Goal: Information Seeking & Learning: Understand process/instructions

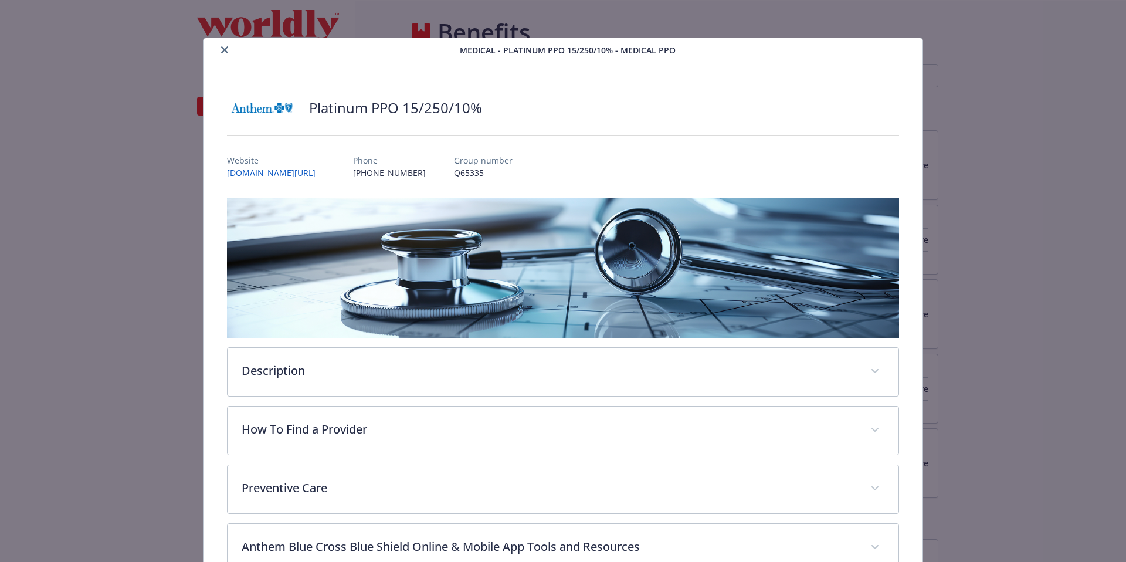
scroll to position [917, 0]
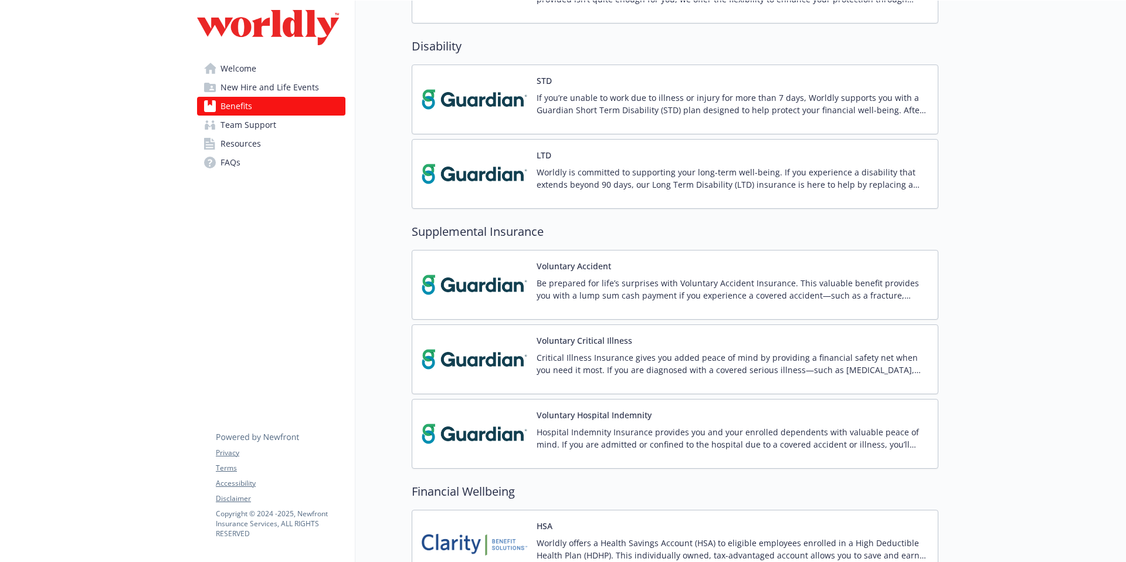
scroll to position [1503, 0]
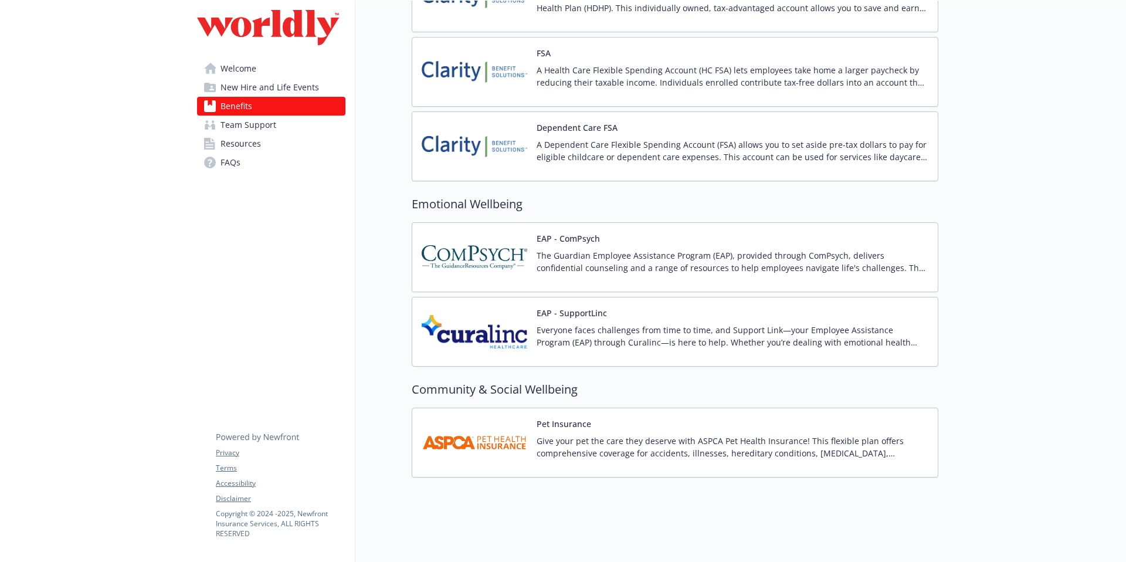
click at [447, 438] on img at bounding box center [475, 442] width 106 height 50
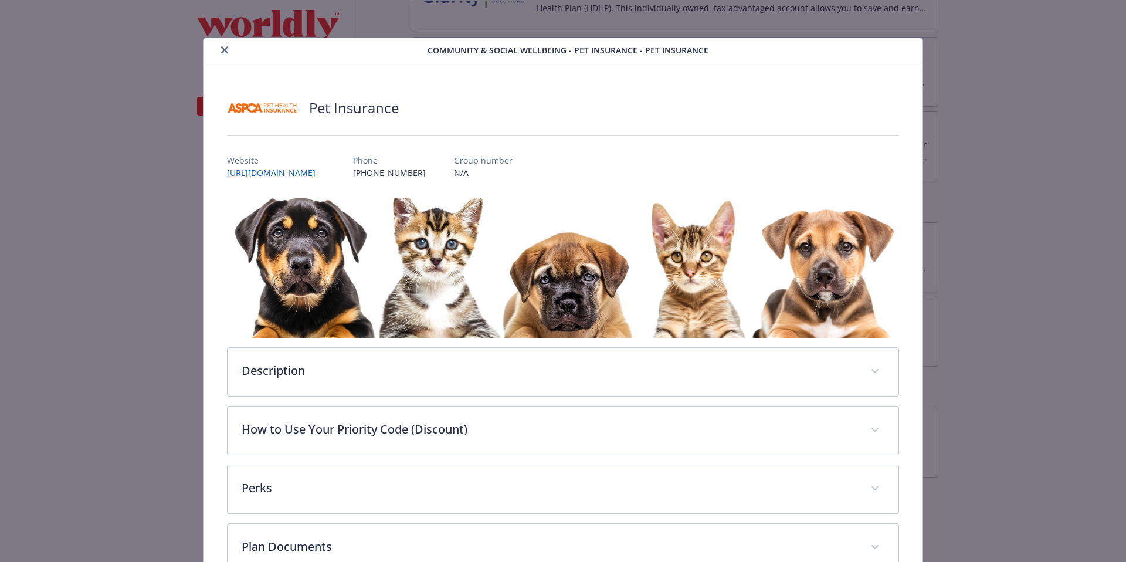
scroll to position [77, 0]
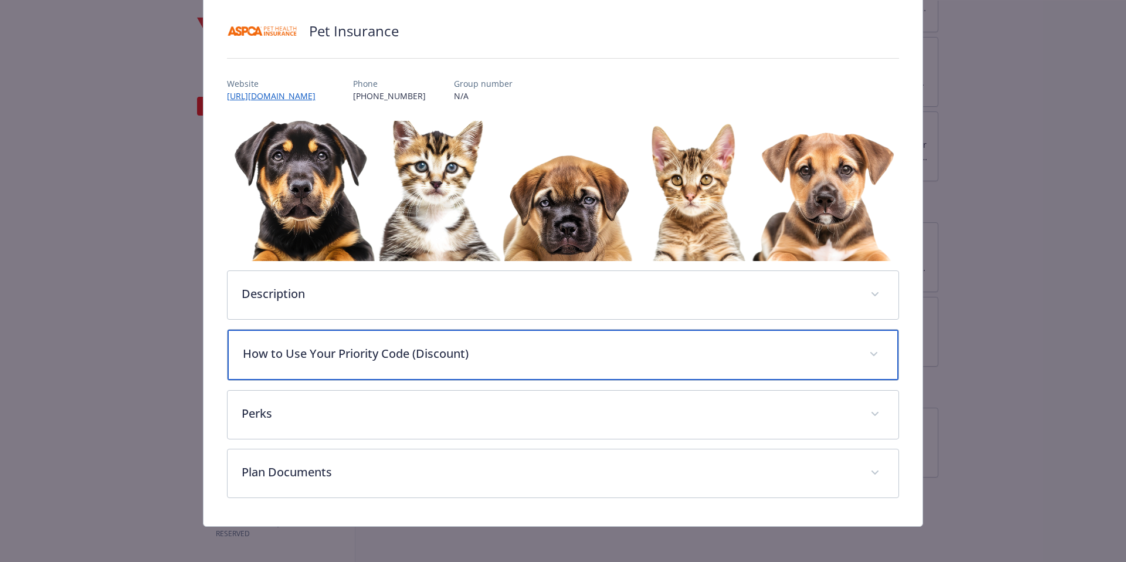
click at [395, 349] on p "How to Use Your Priority Code (Discount)" at bounding box center [549, 354] width 613 height 18
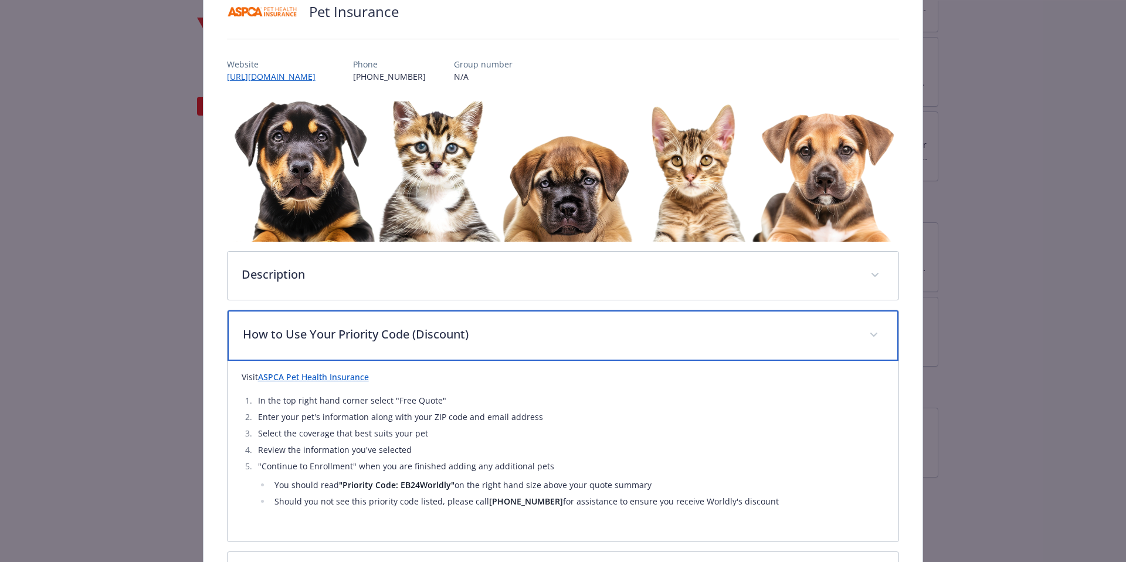
scroll to position [0, 0]
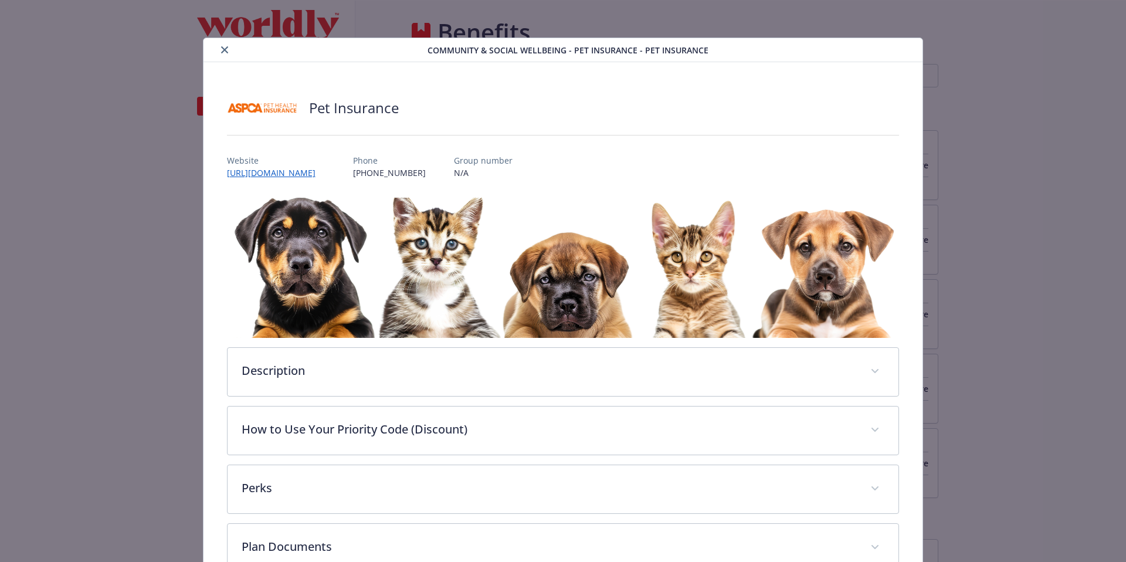
scroll to position [35, 0]
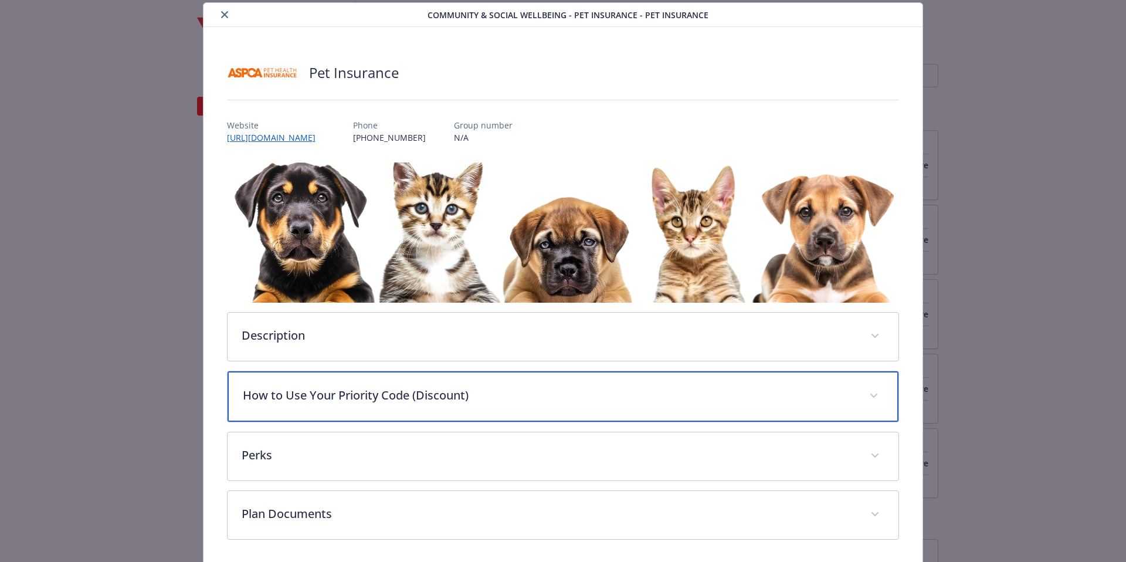
click at [536, 393] on p "How to Use Your Priority Code (Discount)" at bounding box center [549, 395] width 613 height 18
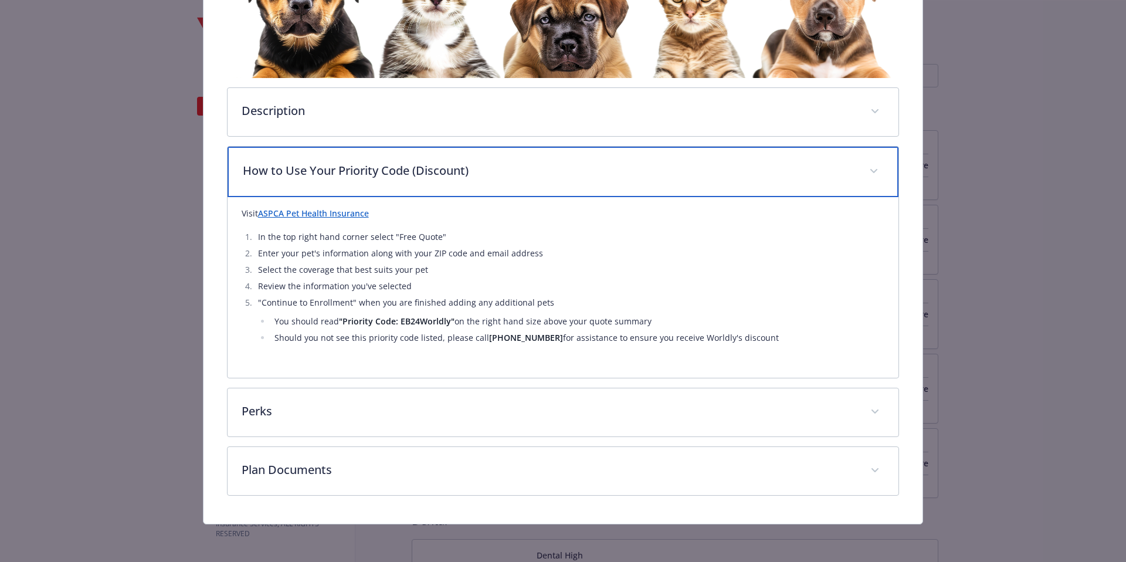
scroll to position [260, 0]
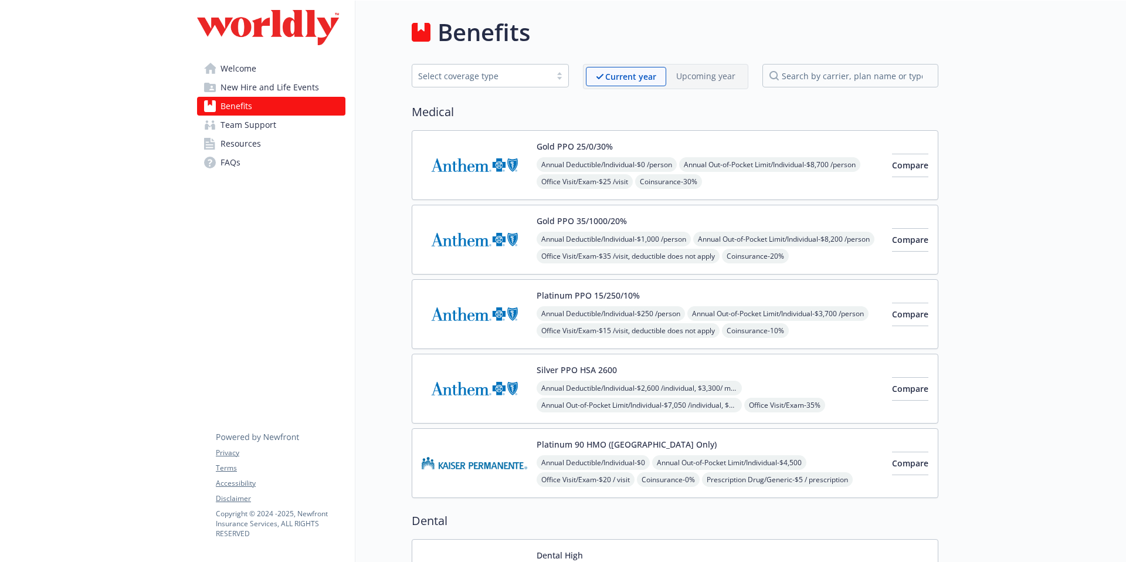
click at [280, 86] on span "New Hire and Life Events" at bounding box center [269, 87] width 98 height 19
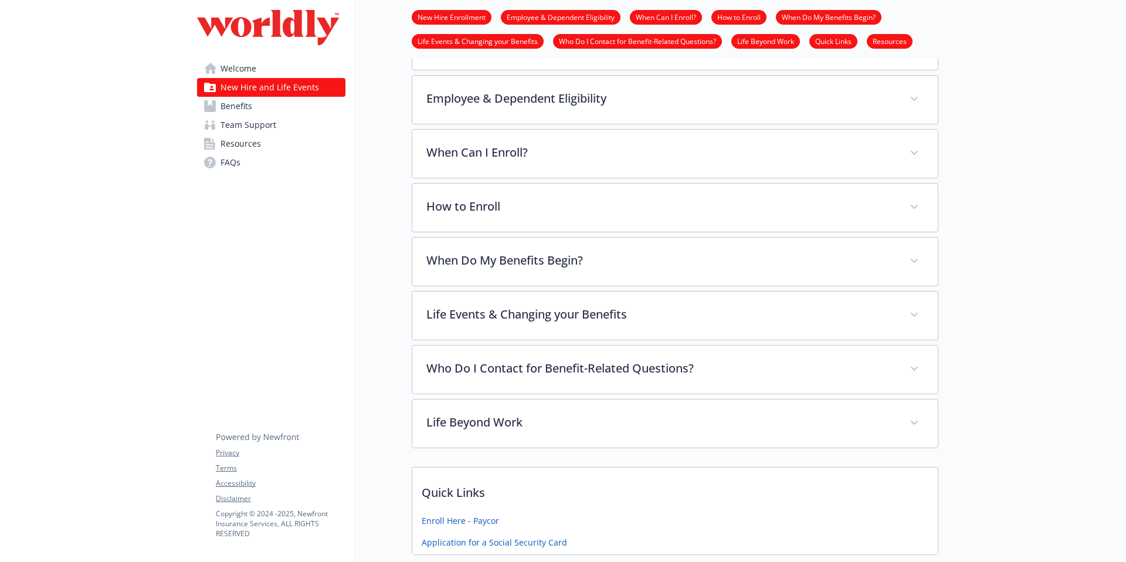
scroll to position [240, 0]
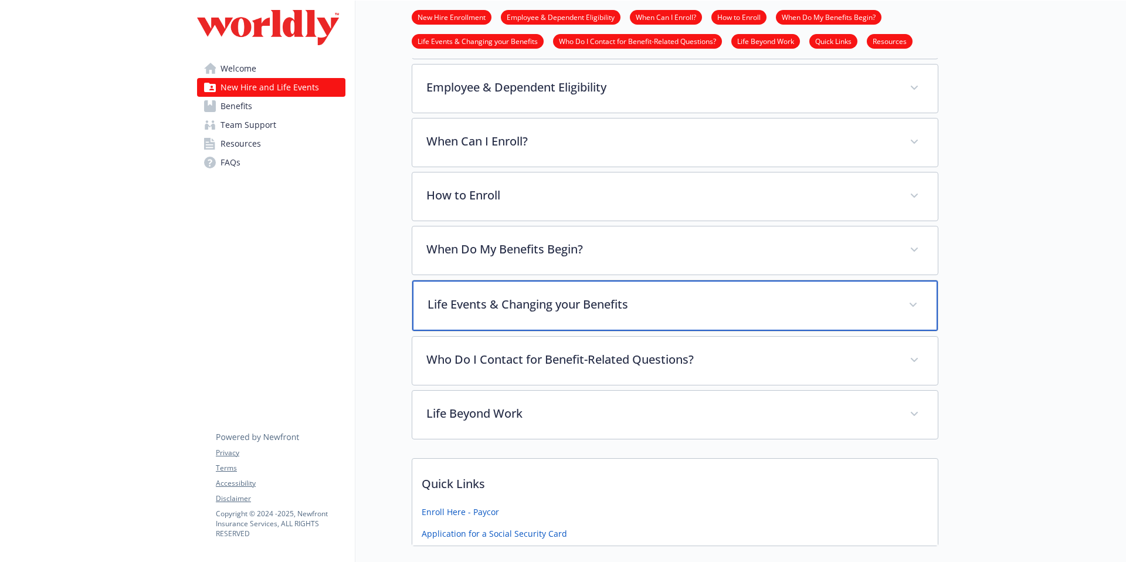
click at [521, 297] on p "Life Events & Changing your Benefits" at bounding box center [660, 304] width 467 height 18
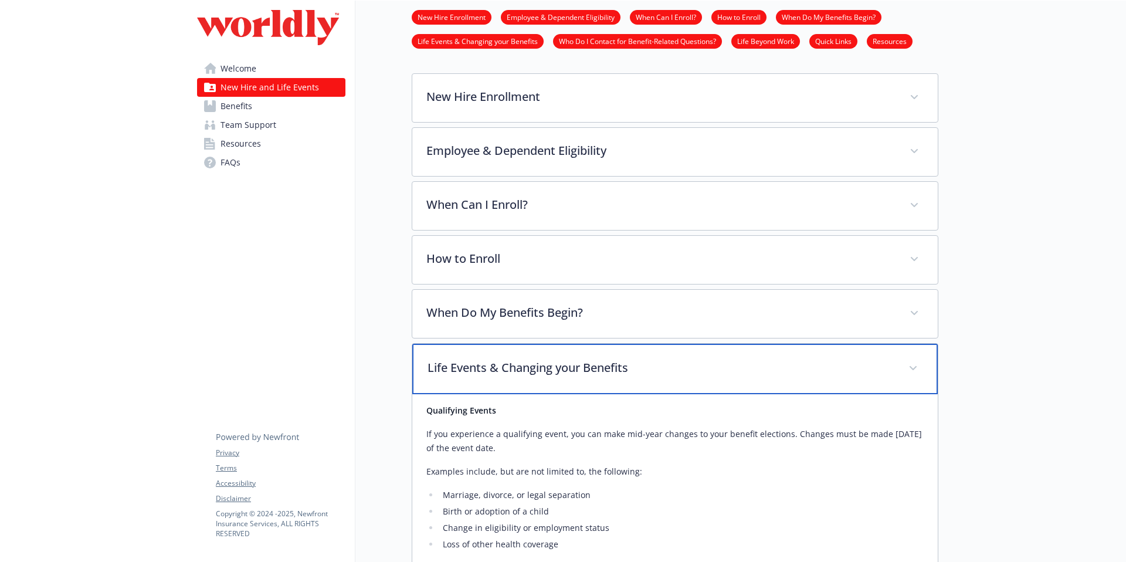
scroll to position [157, 0]
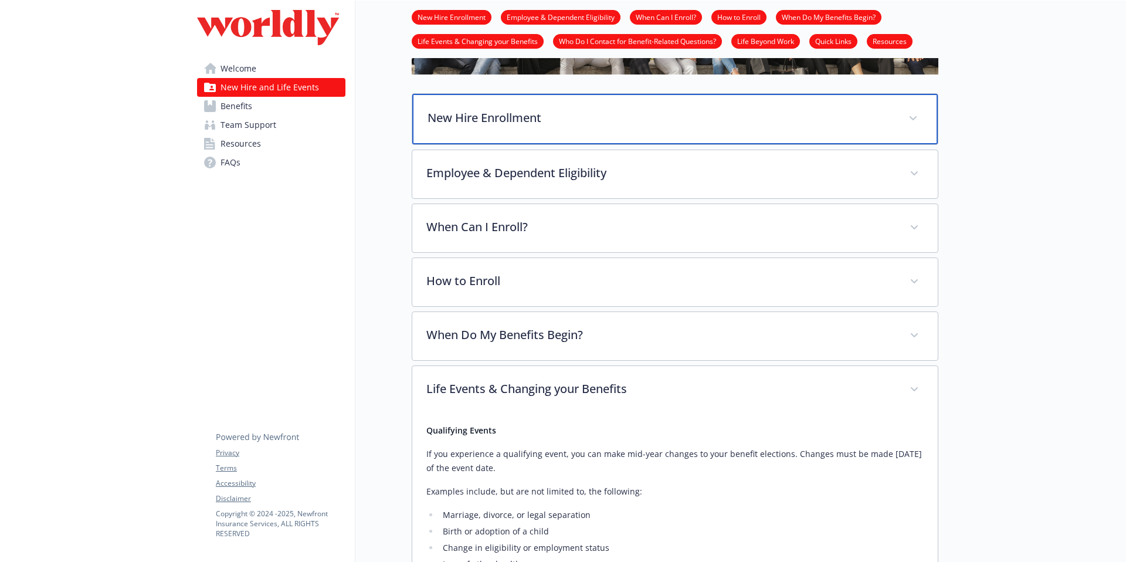
click at [570, 118] on p "New Hire Enrollment" at bounding box center [660, 118] width 467 height 18
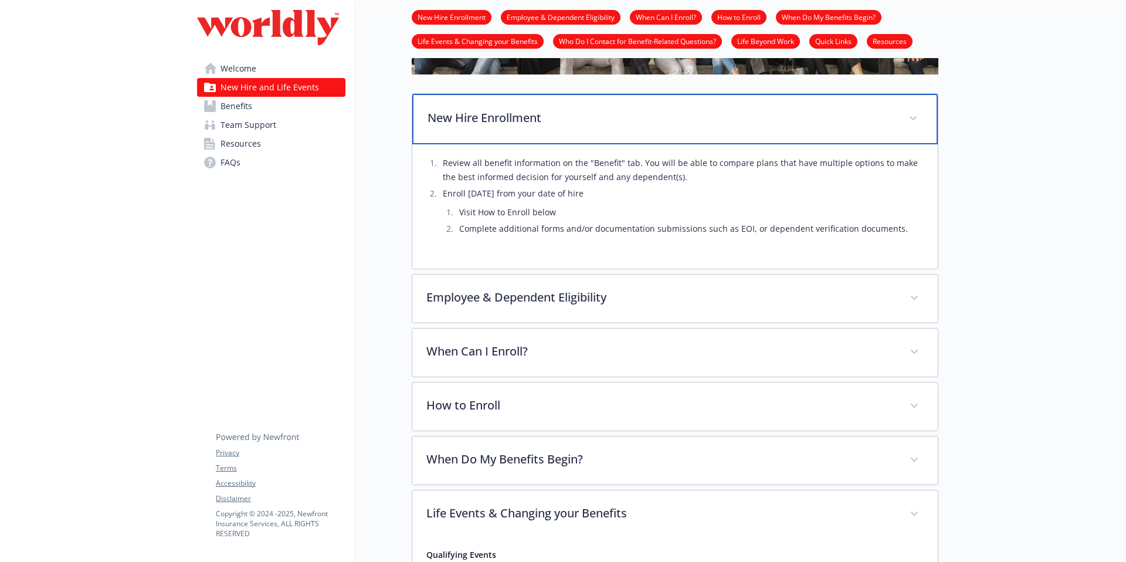
scroll to position [169, 0]
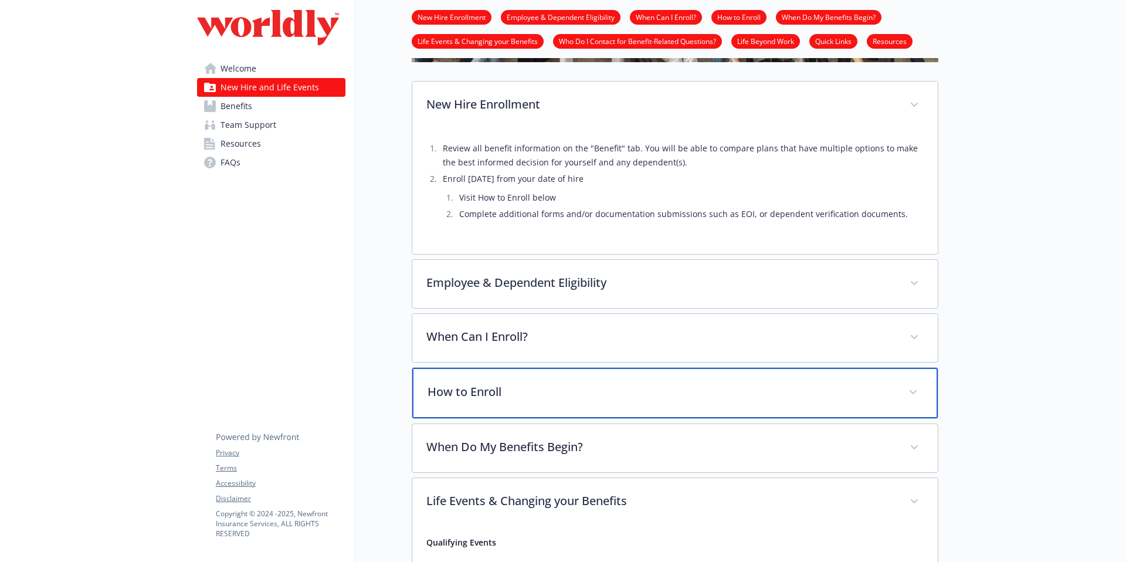
click at [560, 383] on p "How to Enroll" at bounding box center [660, 392] width 467 height 18
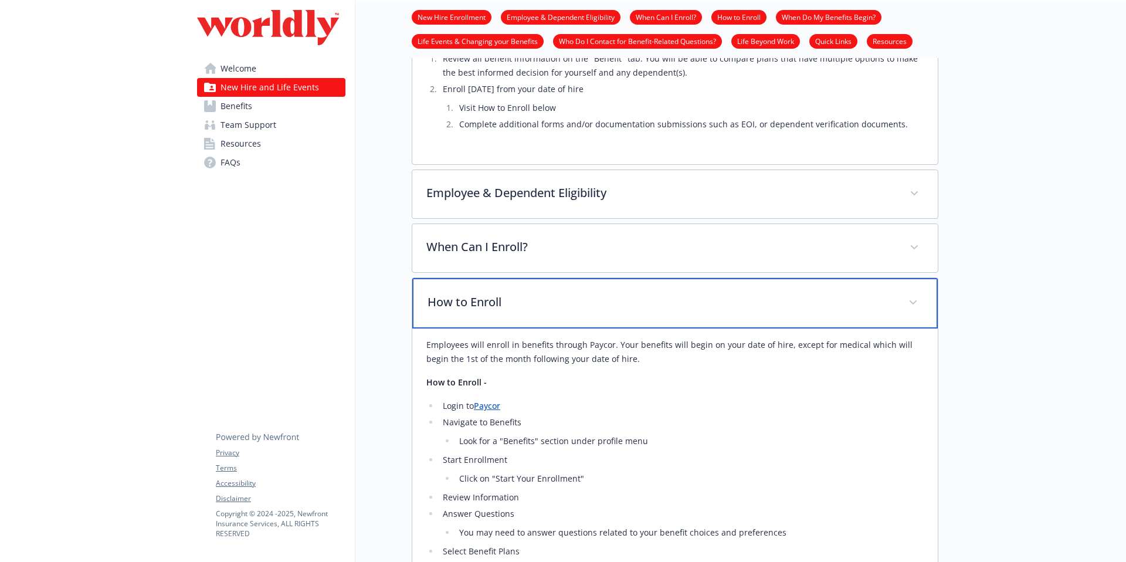
scroll to position [247, 0]
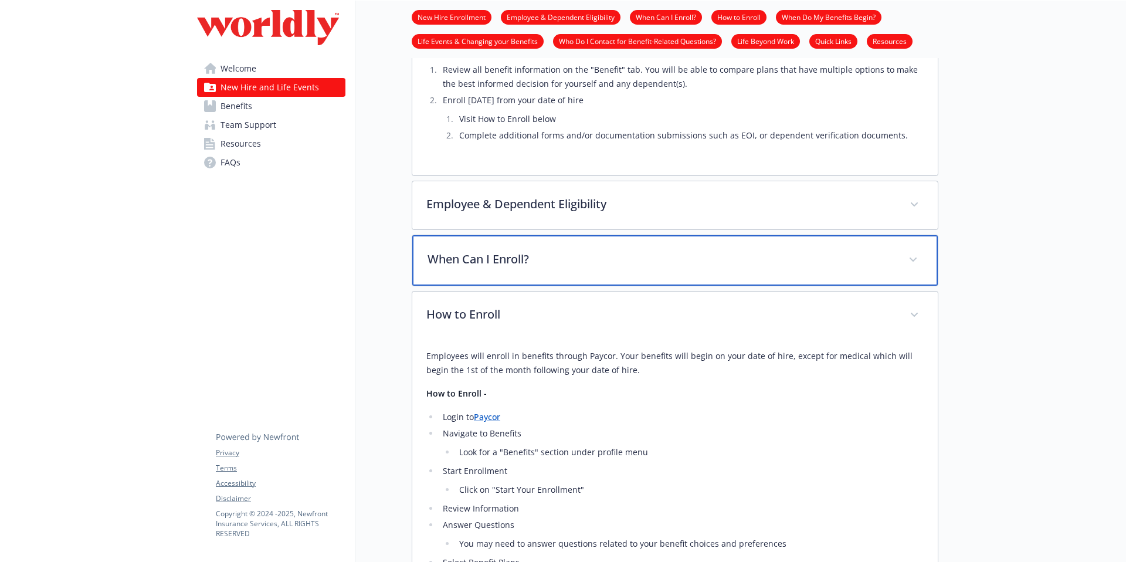
click at [544, 254] on p "When Can I Enroll?" at bounding box center [660, 259] width 467 height 18
